Goal: Find specific page/section: Find specific page/section

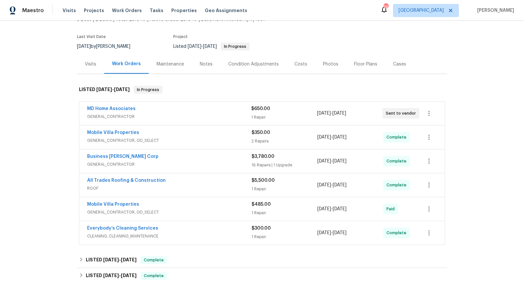
scroll to position [57, 0]
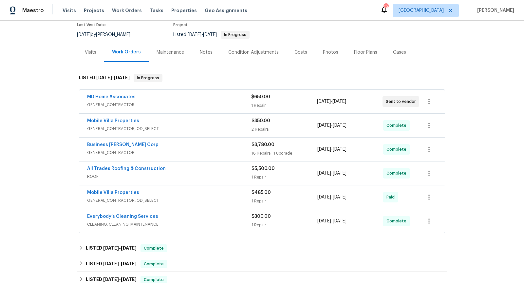
click at [209, 170] on div "All Trades Roofing & Construction" at bounding box center [169, 169] width 164 height 8
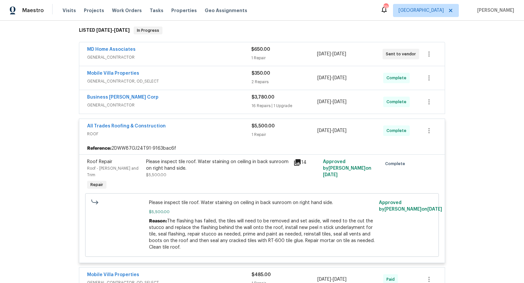
scroll to position [114, 0]
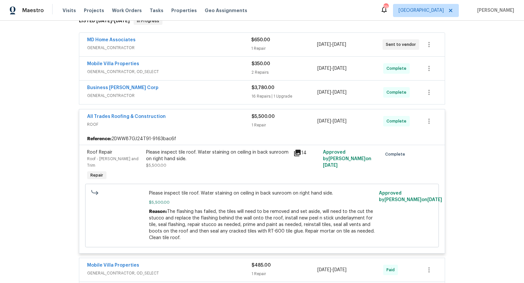
click at [206, 73] on span "GENERAL_CONTRACTOR, OD_SELECT" at bounding box center [169, 71] width 164 height 7
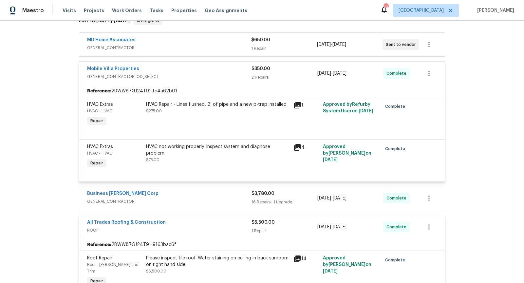
click at [211, 189] on div "Business Morel Corp GENERAL_CONTRACTOR $3,780.00 16 Repairs | 1 Upgrade 9/11/20…" at bounding box center [261, 198] width 365 height 24
click at [209, 193] on div "Business Morel Corp" at bounding box center [169, 194] width 164 height 8
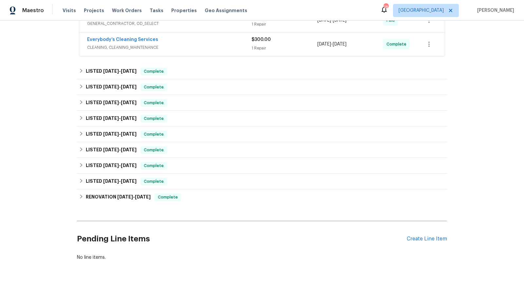
scroll to position [1266, 0]
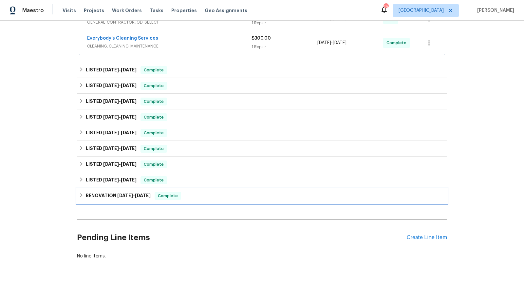
click at [267, 188] on div "RENOVATION 10/2/24 - 10/21/24 Complete" at bounding box center [262, 196] width 370 height 16
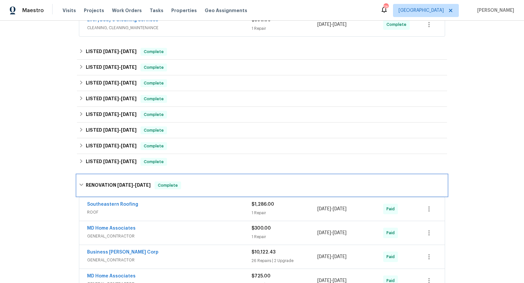
scroll to position [1270, 0]
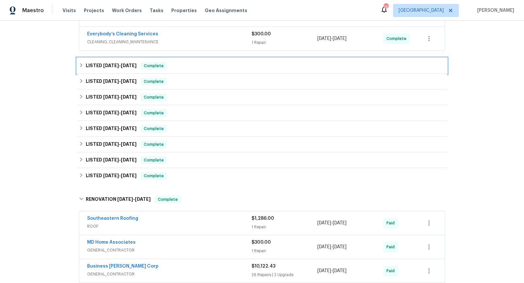
click at [247, 58] on div "LISTED 8/18/25 - 8/22/25 Complete" at bounding box center [262, 66] width 370 height 16
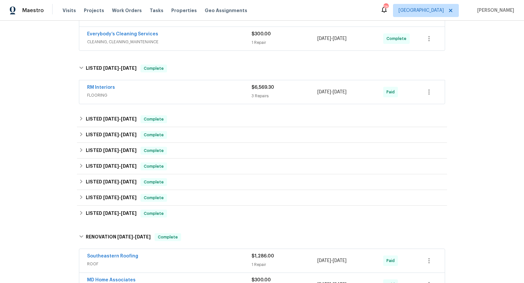
click at [225, 84] on div "RM Interiors FLOORING" at bounding box center [169, 92] width 164 height 16
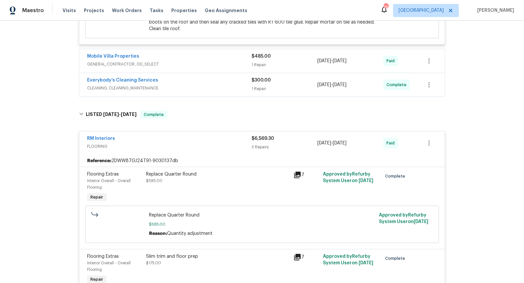
scroll to position [1205, 0]
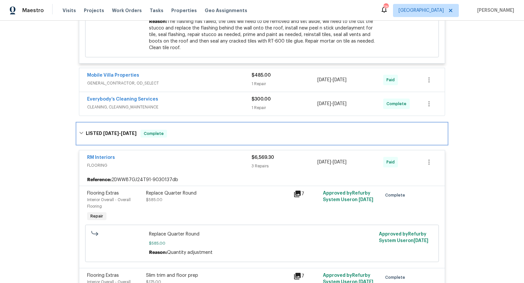
click at [125, 131] on span "8/22/25" at bounding box center [129, 133] width 16 height 5
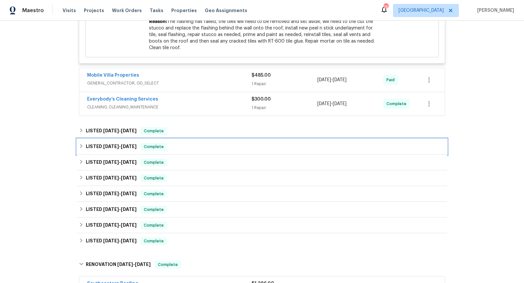
click at [172, 143] on div "LISTED 8/18/25 - 9/9/25 Complete" at bounding box center [262, 147] width 366 height 8
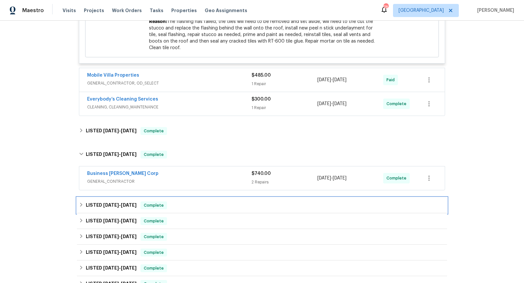
click at [185, 201] on div "LISTED 6/24/25 - 6/30/25 Complete" at bounding box center [262, 205] width 366 height 8
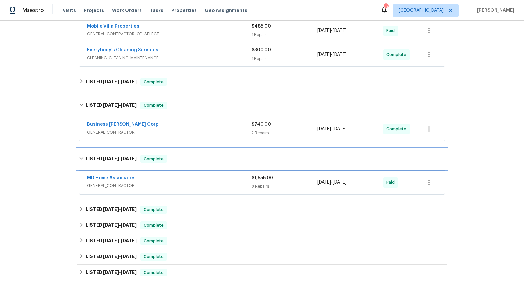
scroll to position [1271, 0]
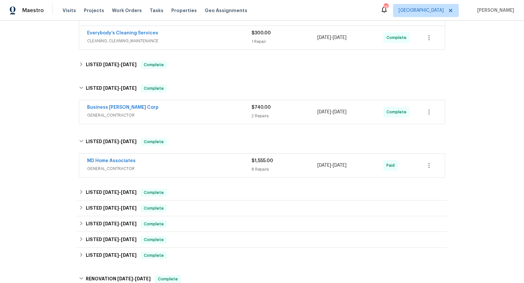
click at [207, 165] on span "GENERAL_CONTRACTOR" at bounding box center [169, 168] width 164 height 7
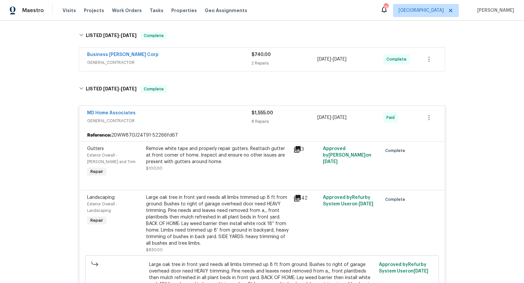
scroll to position [1312, 0]
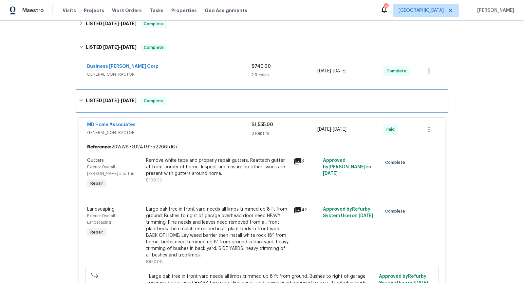
click at [130, 98] on span "6/30/25" at bounding box center [129, 100] width 16 height 5
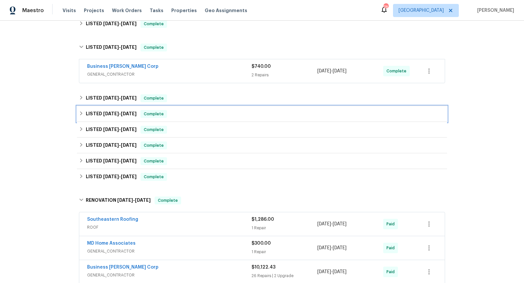
click at [123, 106] on div "LISTED 6/24/25 - 7/4/25 Complete" at bounding box center [262, 114] width 370 height 16
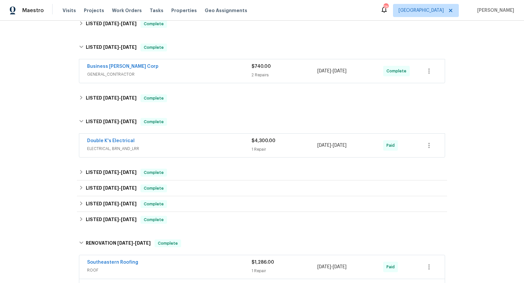
click at [191, 145] on span "ELECTRICAL, BRN_AND_LRR" at bounding box center [169, 148] width 164 height 7
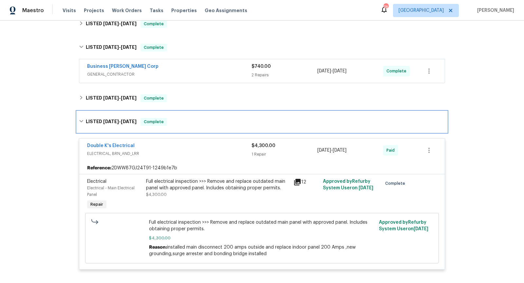
click at [127, 119] on span "7/4/25" at bounding box center [129, 121] width 16 height 5
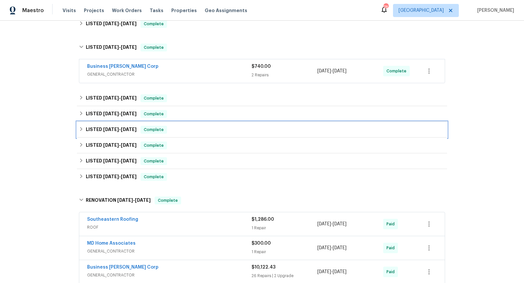
click at [133, 127] on span "6/3/25" at bounding box center [129, 129] width 16 height 5
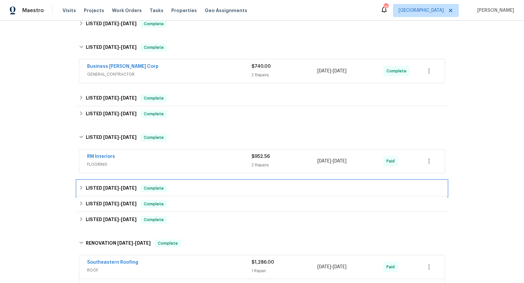
click at [131, 186] on span "4/24/25" at bounding box center [129, 188] width 16 height 5
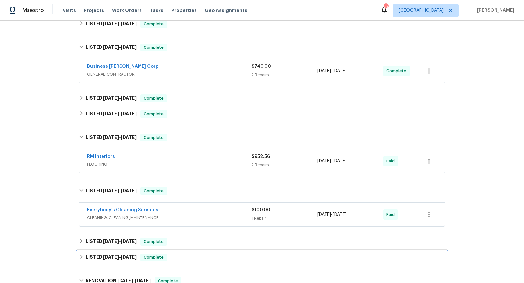
click at [134, 239] on span "2/24/25" at bounding box center [129, 241] width 16 height 5
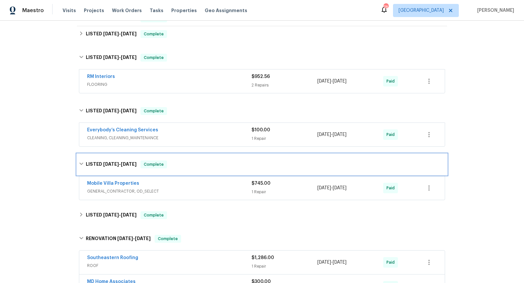
scroll to position [1400, 0]
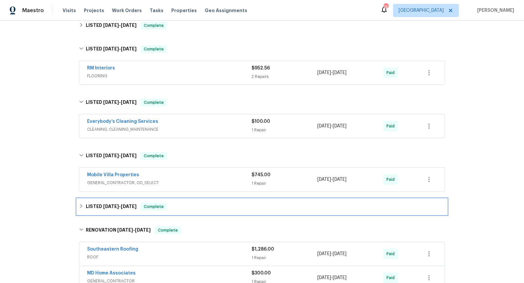
click at [124, 204] on span "11/7/24" at bounding box center [129, 206] width 16 height 5
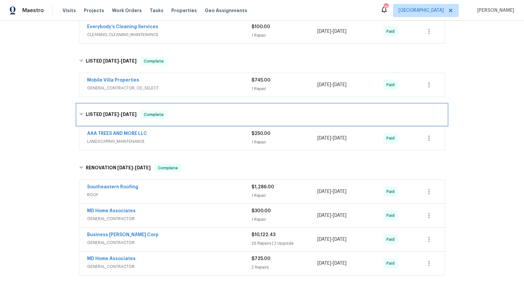
scroll to position [1508, 0]
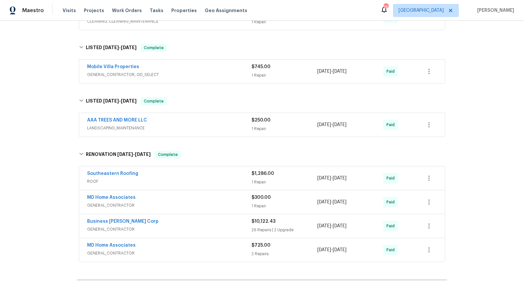
click at [154, 226] on span "GENERAL_CONTRACTOR" at bounding box center [169, 229] width 164 height 7
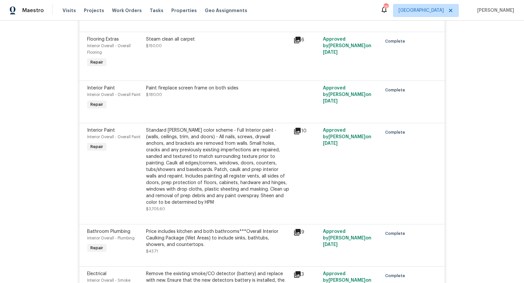
scroll to position [2736, 0]
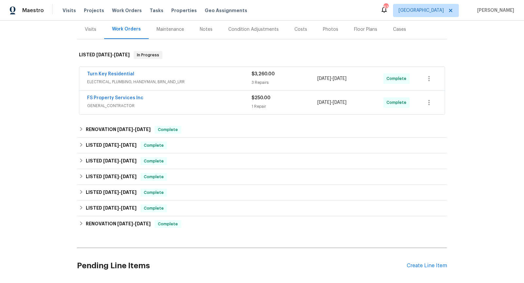
scroll to position [83, 0]
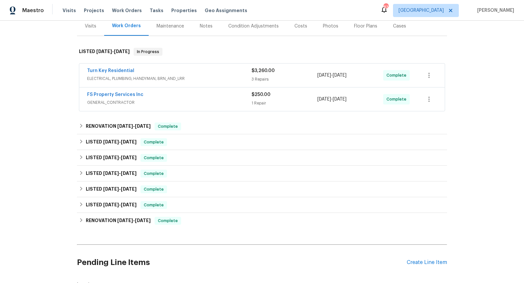
click at [203, 80] on span "ELECTRICAL, PLUMBING, HANDYMAN, BRN_AND_LRR" at bounding box center [169, 78] width 164 height 7
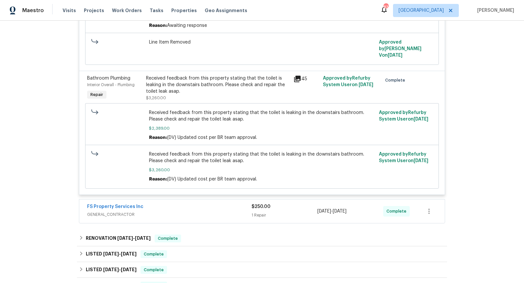
scroll to position [295, 0]
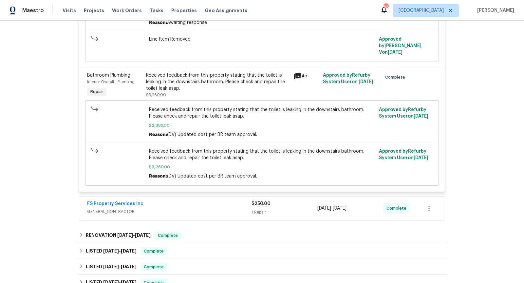
click at [197, 208] on span "GENERAL_CONTRACTOR" at bounding box center [169, 211] width 164 height 7
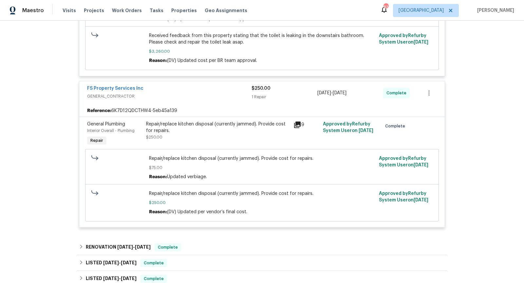
scroll to position [416, 0]
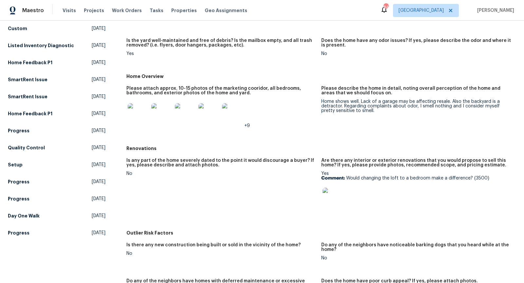
scroll to position [108, 0]
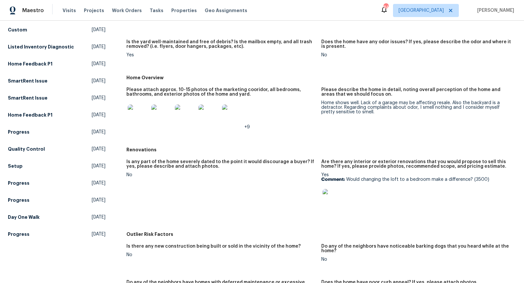
click at [140, 119] on img at bounding box center [138, 114] width 21 height 21
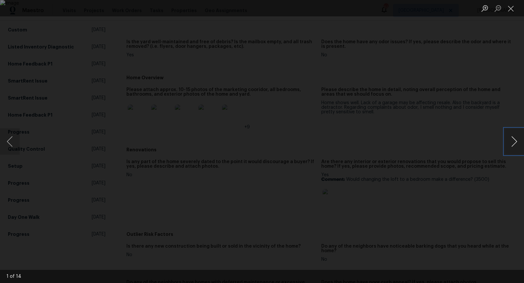
click at [515, 136] on button "Next image" at bounding box center [514, 141] width 20 height 26
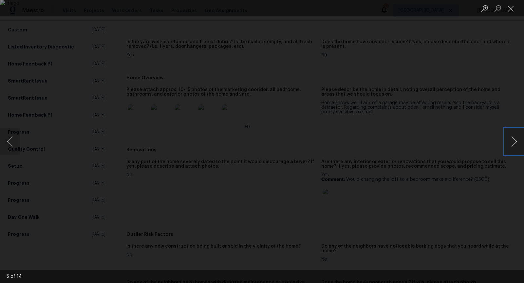
click at [515, 136] on button "Next image" at bounding box center [514, 141] width 20 height 26
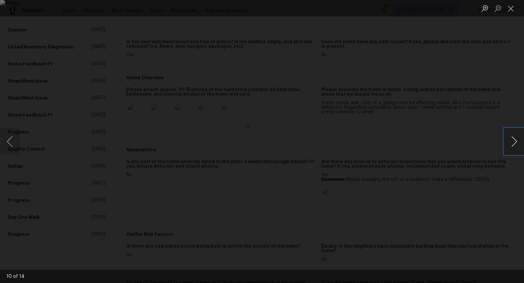
click at [515, 136] on button "Next image" at bounding box center [514, 141] width 20 height 26
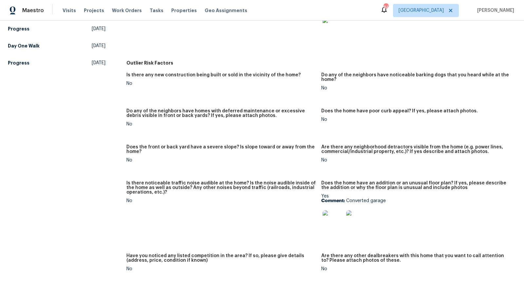
scroll to position [0, 0]
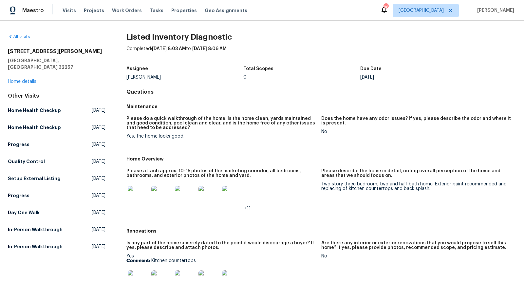
click at [29, 52] on h2 "9142 Craven Rd" at bounding box center [57, 51] width 98 height 7
copy h2 "9142 Craven Rd"
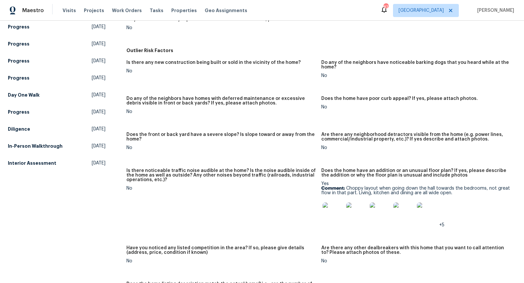
scroll to position [358, 0]
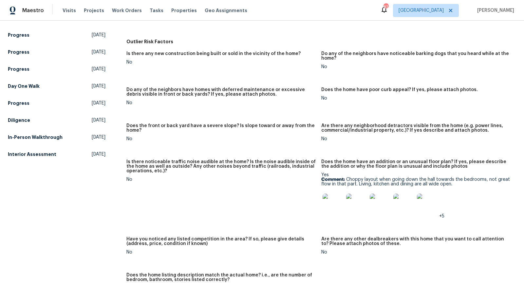
click at [328, 205] on img at bounding box center [332, 203] width 21 height 21
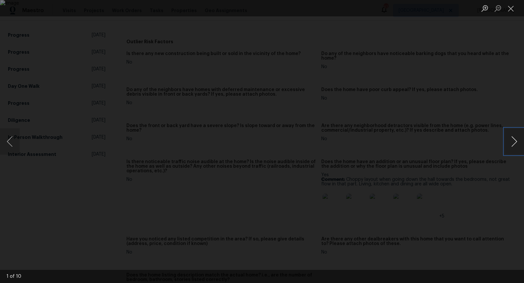
click at [513, 138] on button "Next image" at bounding box center [514, 141] width 20 height 26
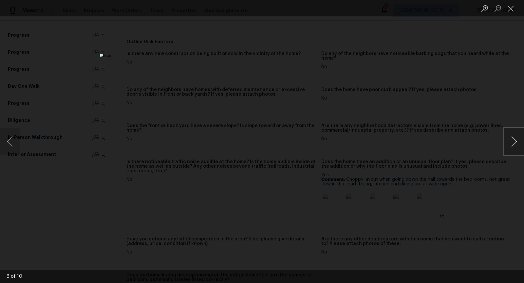
click at [513, 138] on button "Next image" at bounding box center [514, 141] width 20 height 26
click at [2, 138] on button "Previous image" at bounding box center [10, 141] width 20 height 26
click at [511, 138] on button "Next image" at bounding box center [514, 141] width 20 height 26
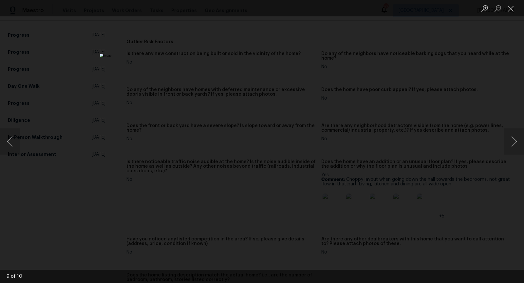
click at [453, 110] on div "Lightbox" at bounding box center [262, 141] width 524 height 283
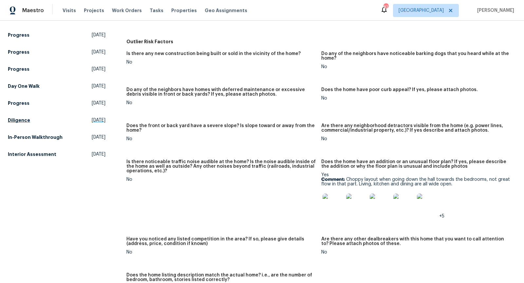
scroll to position [0, 0]
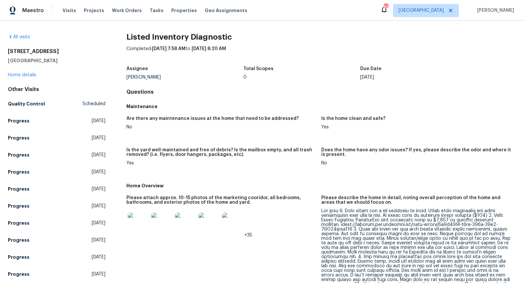
click at [30, 51] on h2 "[STREET_ADDRESS]" at bounding box center [57, 51] width 98 height 7
copy h2 "[STREET_ADDRESS]"
